Goal: Information Seeking & Learning: Learn about a topic

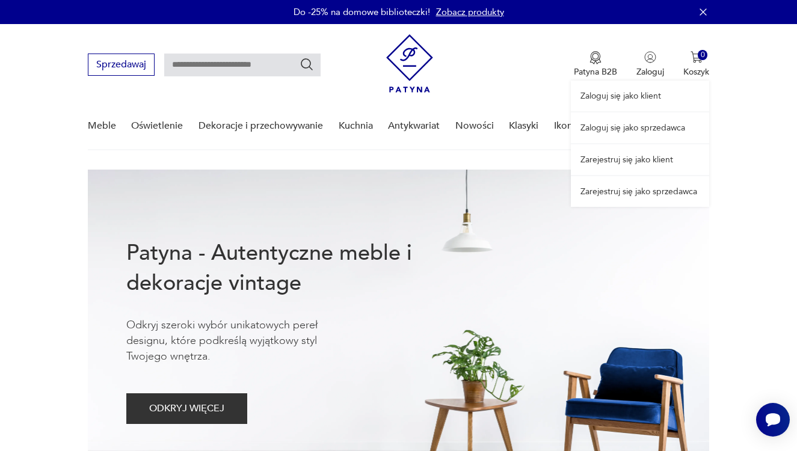
click at [626, 124] on link "Zaloguj się jako sprzedawca" at bounding box center [640, 128] width 138 height 31
click at [643, 125] on link "Zaloguj się jako sprzedawca" at bounding box center [640, 128] width 138 height 31
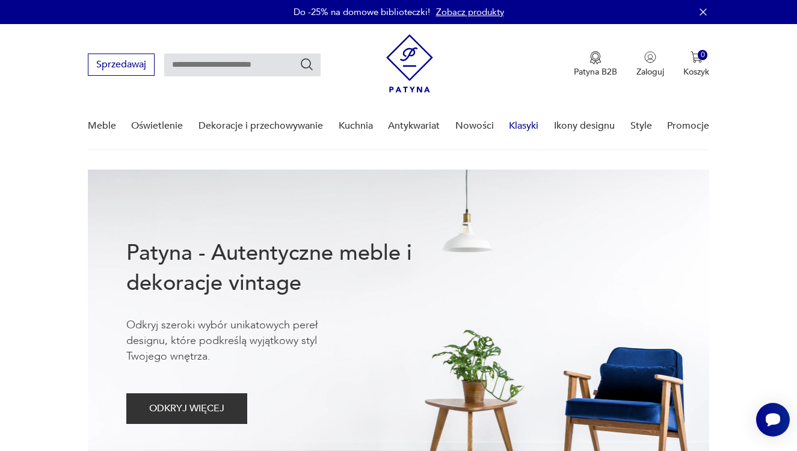
click at [526, 128] on link "Klasyki" at bounding box center [523, 126] width 29 height 46
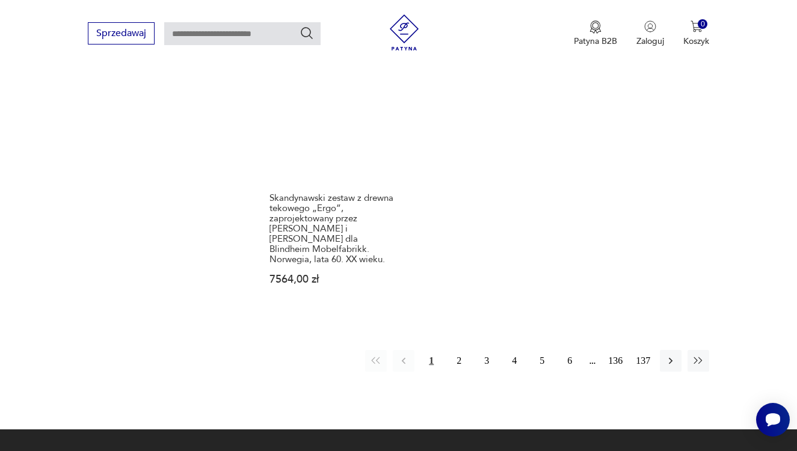
scroll to position [1568, 0]
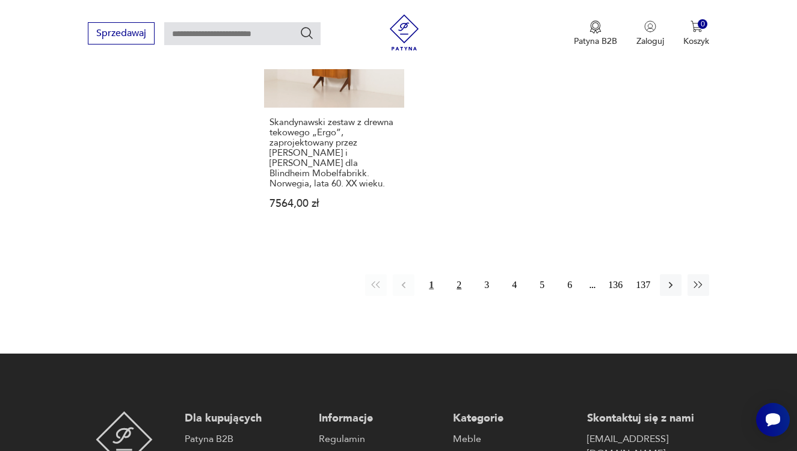
click at [463, 296] on button "2" at bounding box center [459, 285] width 22 height 22
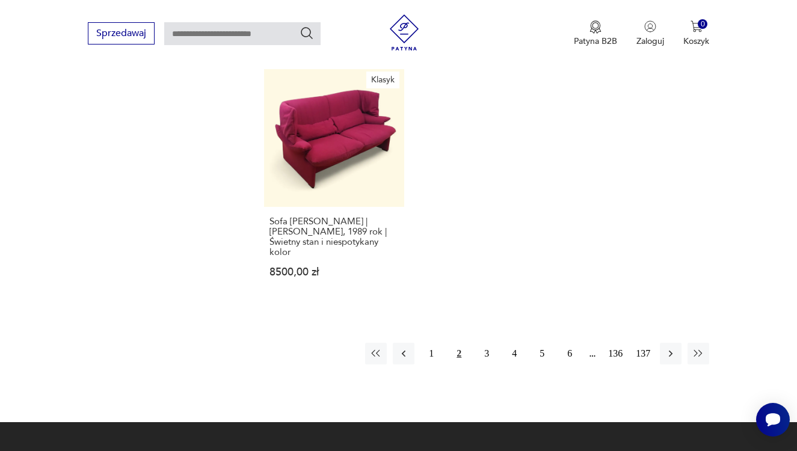
scroll to position [1571, 0]
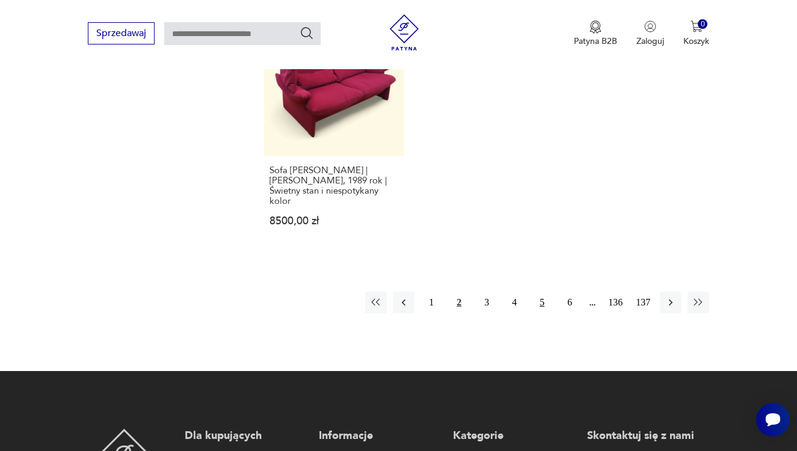
click at [549, 313] on button "5" at bounding box center [542, 303] width 22 height 22
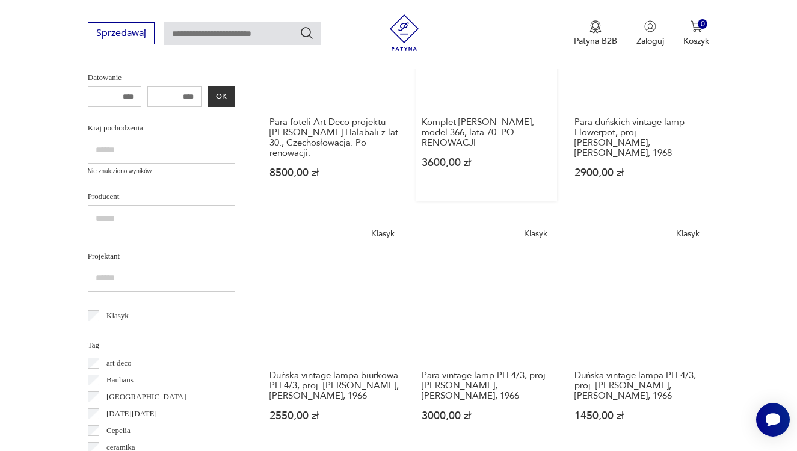
scroll to position [46, 0]
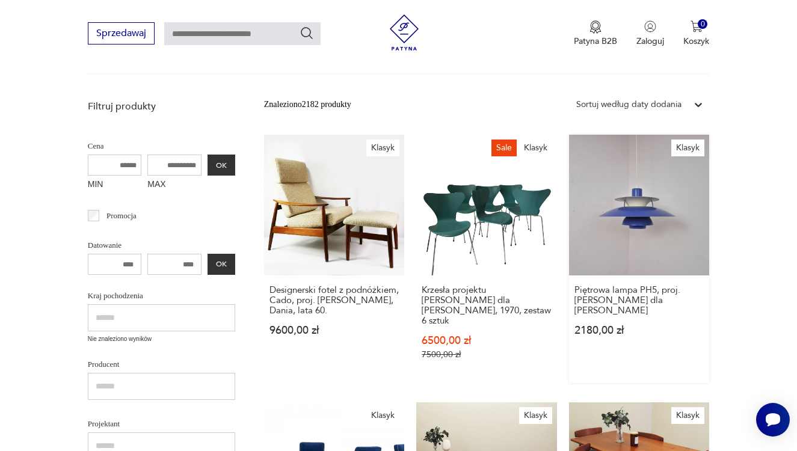
click at [609, 267] on link "Klasyk Piętrowa lampa PH5, proj. P. Henningsen dla Louis Poulsen 2180,00 zł" at bounding box center [639, 259] width 141 height 248
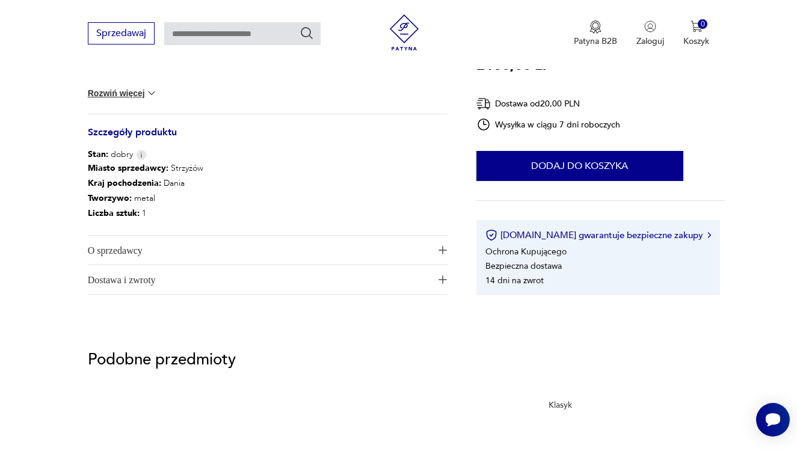
scroll to position [653, 0]
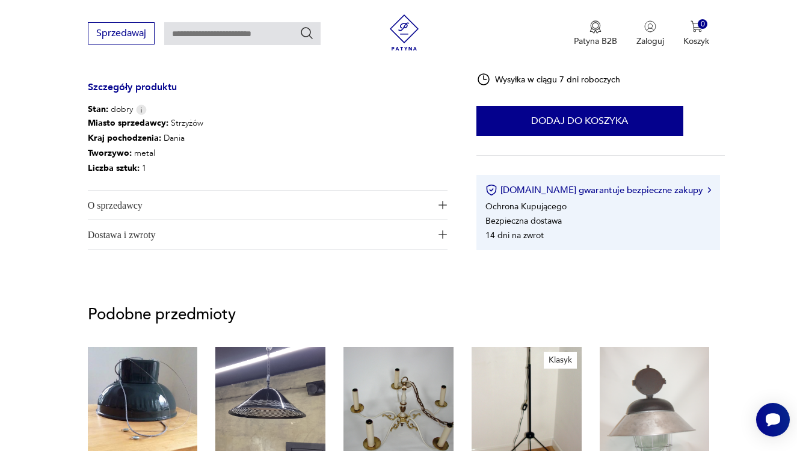
click at [238, 199] on span "O sprzedawcy" at bounding box center [260, 205] width 344 height 29
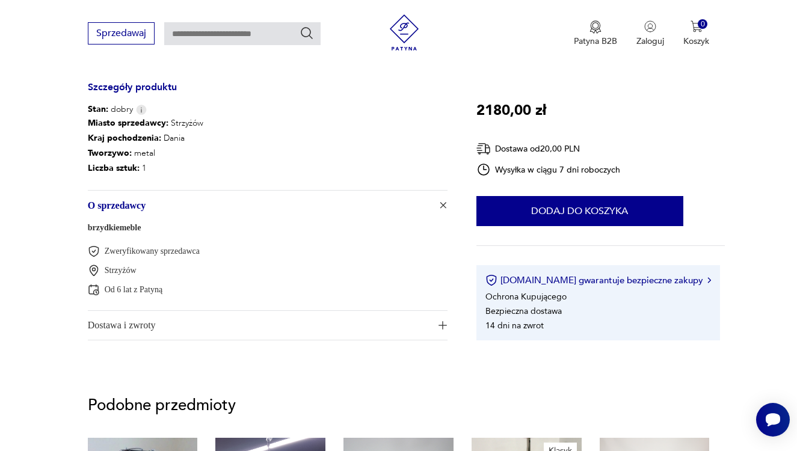
click at [141, 228] on link "brzydkiemeble" at bounding box center [115, 227] width 54 height 9
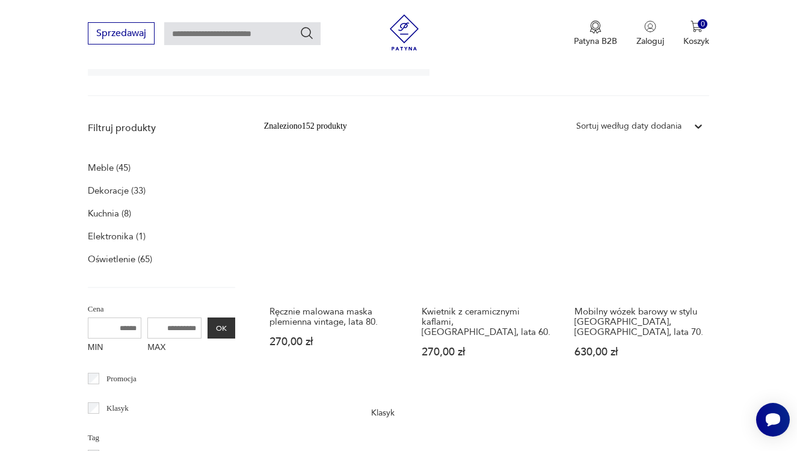
scroll to position [351, 0]
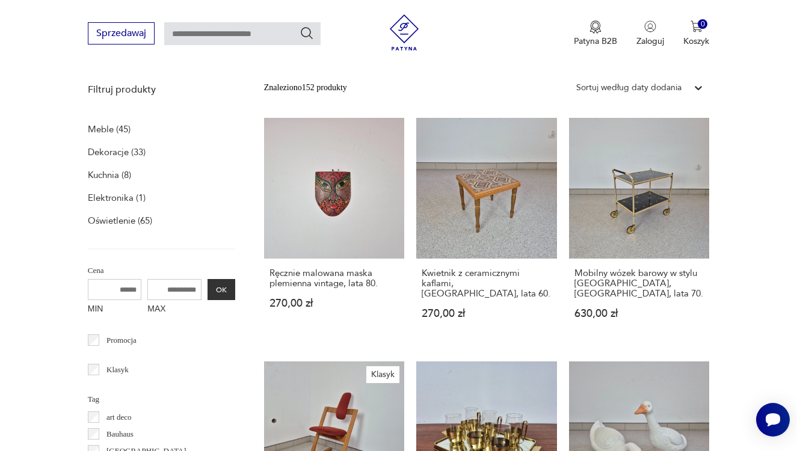
click at [114, 217] on p "Oświetlenie (65)" at bounding box center [120, 220] width 64 height 17
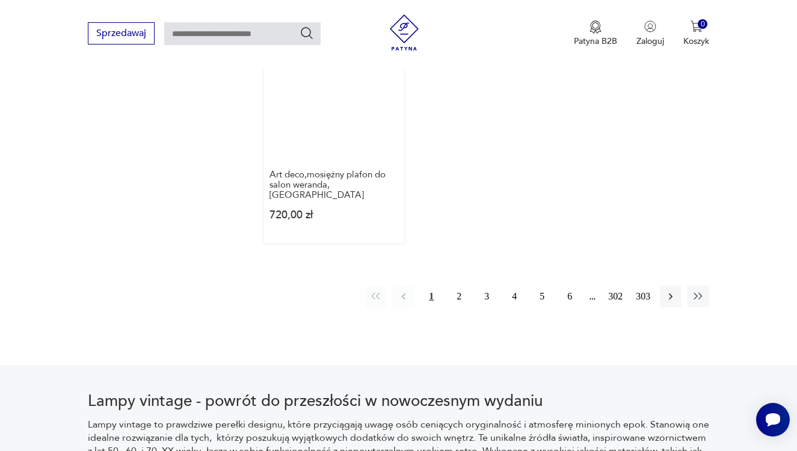
scroll to position [1832, 0]
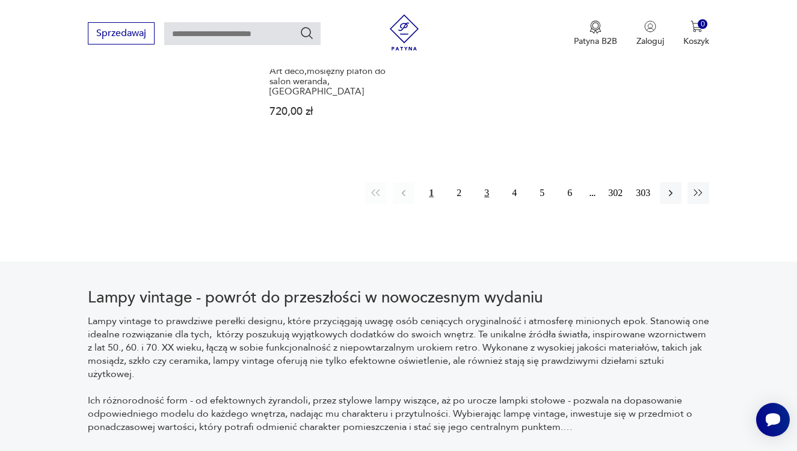
click at [483, 204] on button "3" at bounding box center [487, 193] width 22 height 22
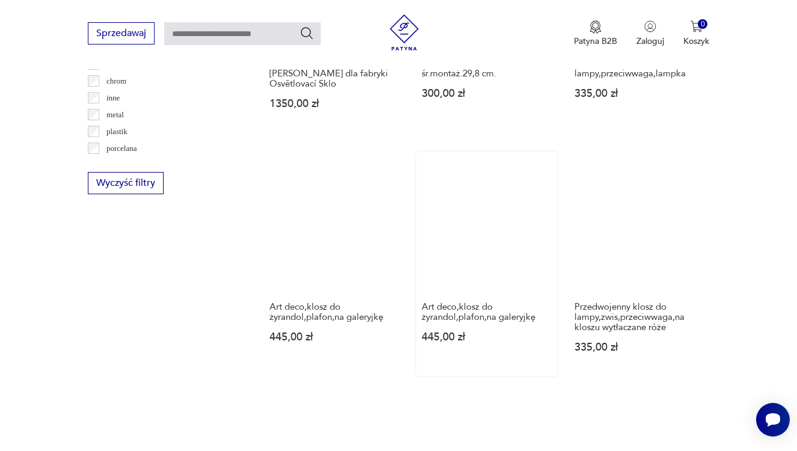
scroll to position [1618, 0]
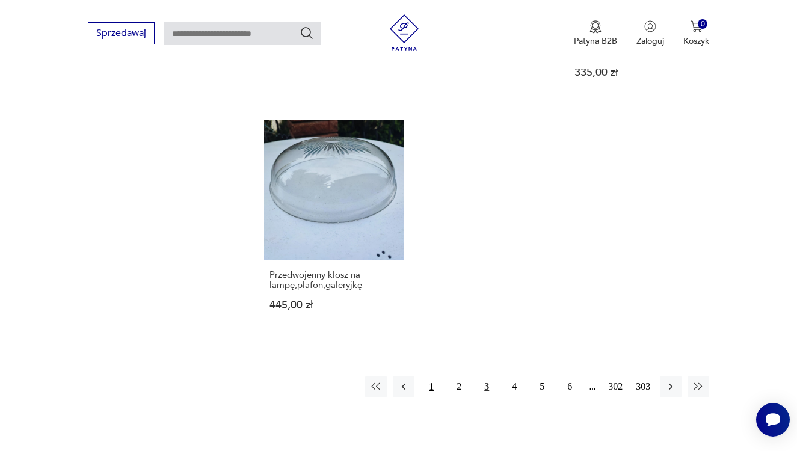
click at [435, 398] on button "1" at bounding box center [432, 387] width 22 height 22
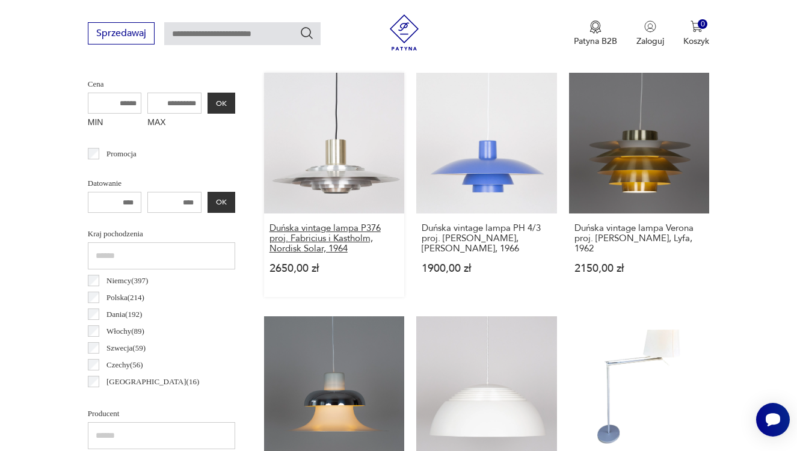
click at [334, 242] on h3 "Duńska vintage lampa P376 proj. Fabricius i Kastholm, Nordisk Solar, 1964" at bounding box center [335, 238] width 130 height 31
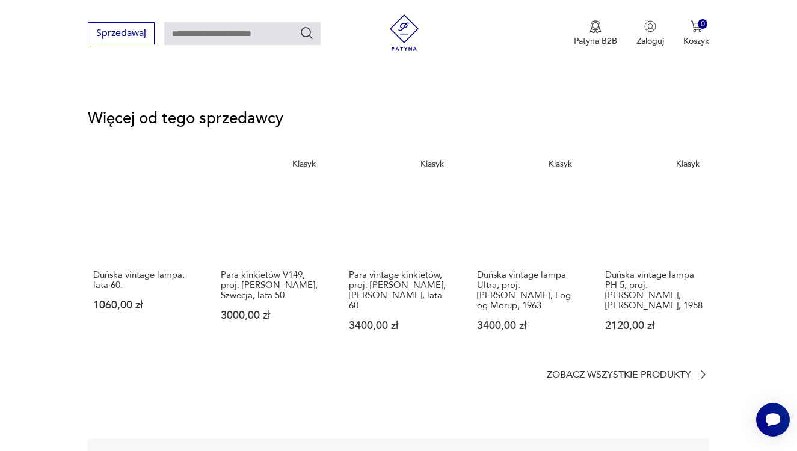
scroll to position [1524, 0]
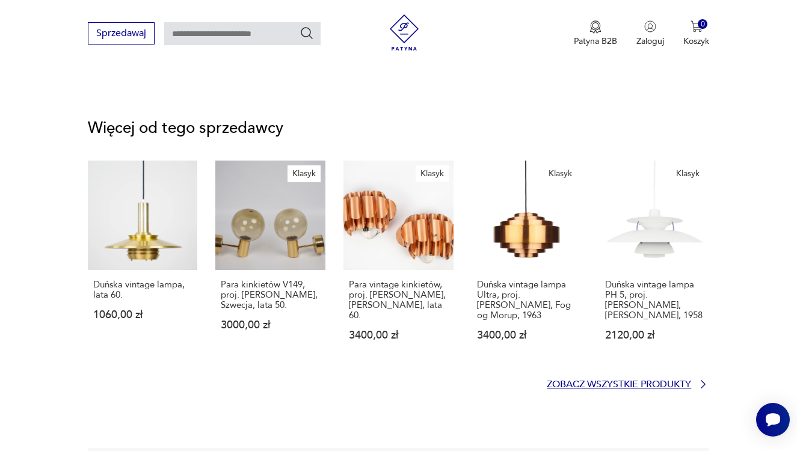
click at [562, 381] on p "Zobacz wszystkie produkty" at bounding box center [619, 385] width 144 height 8
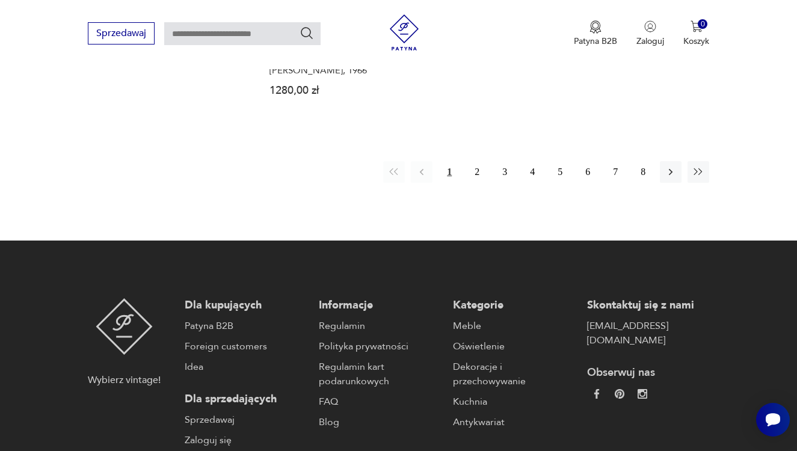
scroll to position [1803, 0]
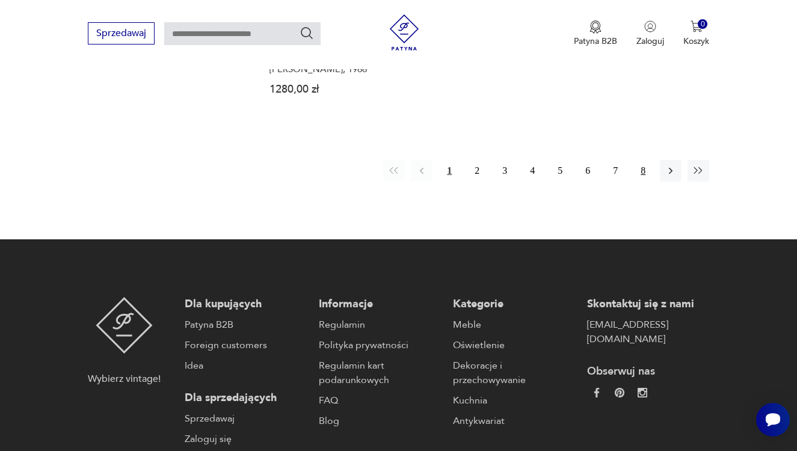
click at [645, 182] on button "8" at bounding box center [643, 171] width 22 height 22
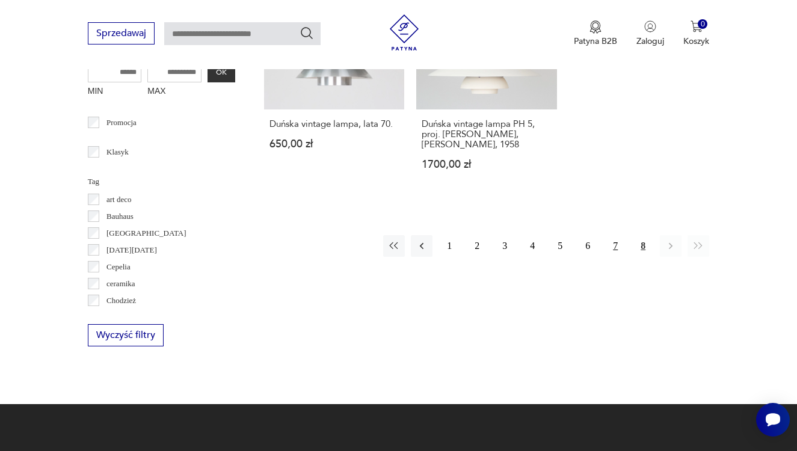
click at [618, 254] on button "7" at bounding box center [616, 246] width 22 height 22
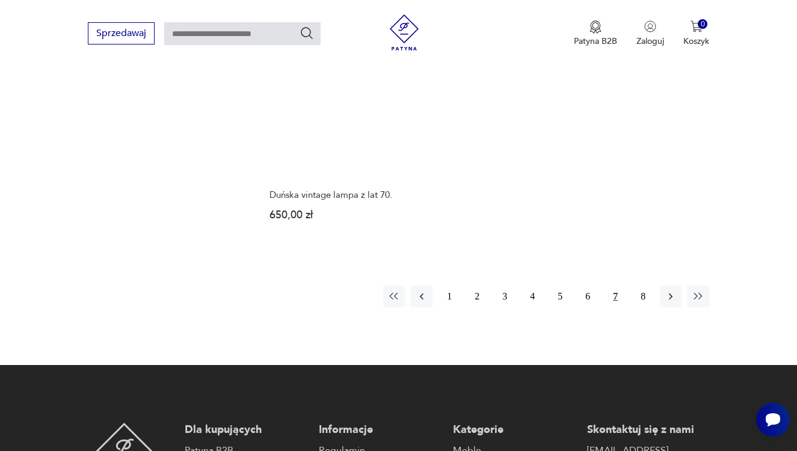
scroll to position [1671, 0]
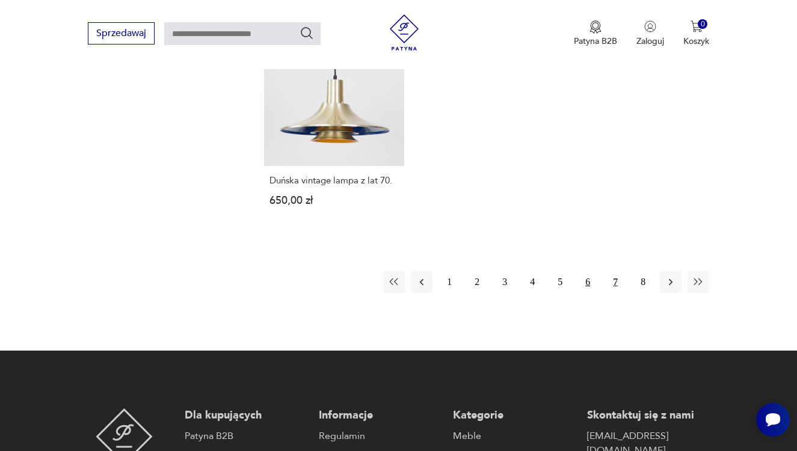
click at [594, 293] on button "6" at bounding box center [588, 282] width 22 height 22
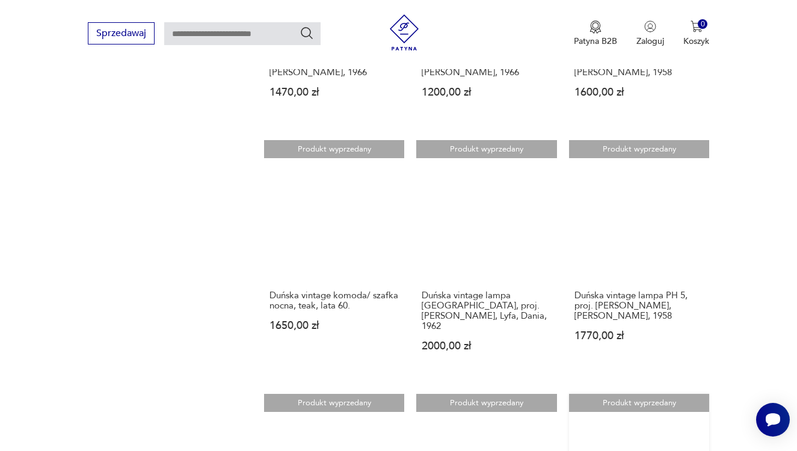
scroll to position [815, 0]
